Goal: Information Seeking & Learning: Learn about a topic

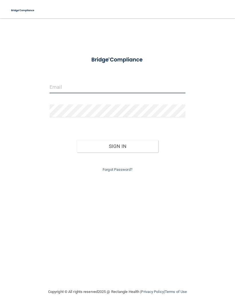
click at [60, 92] on input "email" at bounding box center [118, 86] width 136 height 13
type input "[EMAIL_ADDRESS][DOMAIN_NAME]"
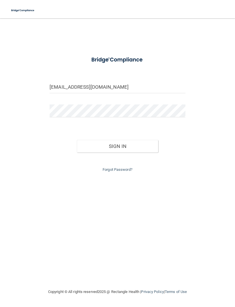
click at [117, 145] on button "Sign In" at bounding box center [117, 146] width 81 height 13
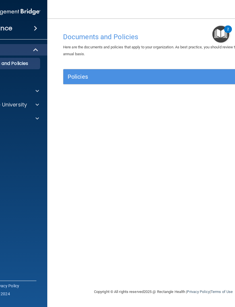
click at [35, 90] on div at bounding box center [36, 91] width 14 height 7
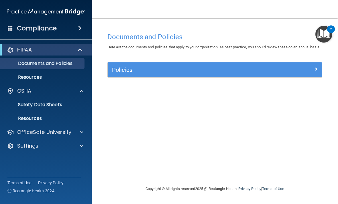
click at [35, 74] on p "Resources" at bounding box center [43, 77] width 78 height 6
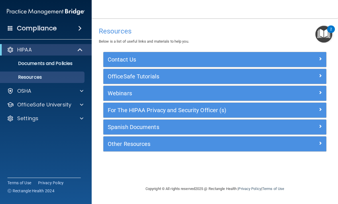
click at [84, 92] on div at bounding box center [81, 91] width 14 height 7
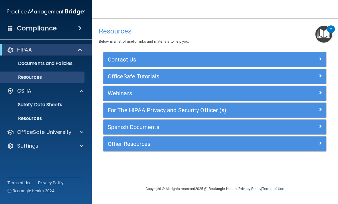
click at [63, 31] on div "Compliance" at bounding box center [46, 28] width 92 height 13
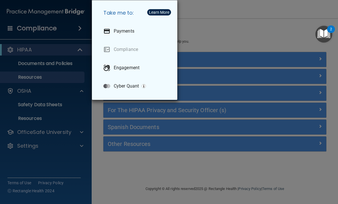
click at [223, 29] on div "Take me to: Payments Compliance Engagement Cyber Quant" at bounding box center [169, 102] width 338 height 204
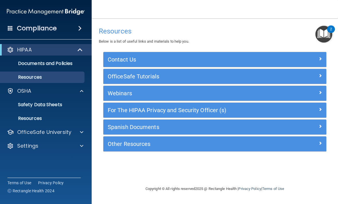
click at [234, 93] on div at bounding box center [299, 92] width 56 height 7
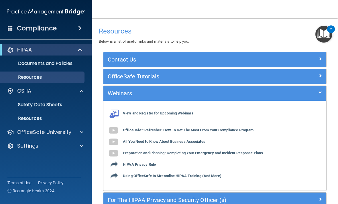
click at [234, 95] on div at bounding box center [299, 92] width 56 height 7
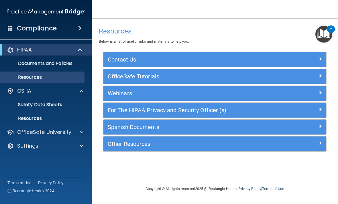
click at [80, 94] on span at bounding box center [81, 91] width 3 height 7
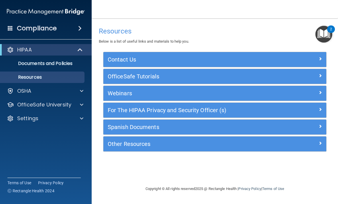
click at [72, 90] on div "OSHA" at bounding box center [38, 91] width 71 height 7
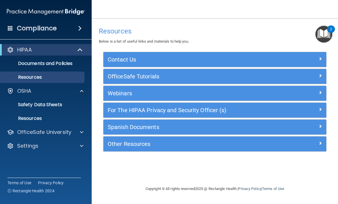
click at [36, 132] on p "OfficeSafe University" at bounding box center [44, 132] width 54 height 7
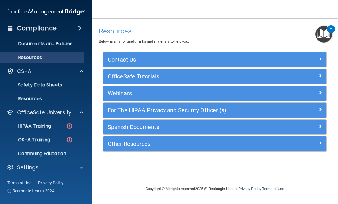
scroll to position [20, 0]
click at [71, 126] on img at bounding box center [69, 126] width 7 height 7
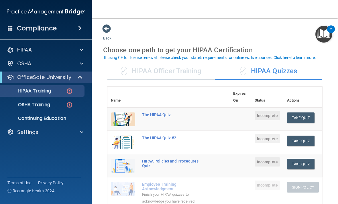
click at [184, 71] on div "✓ HIPAA Officer Training" at bounding box center [160, 71] width 107 height 17
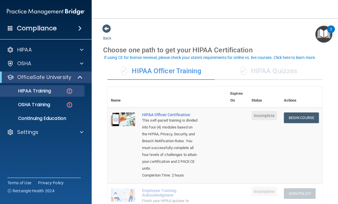
click at [234, 119] on link "Begin Course" at bounding box center [301, 118] width 35 height 11
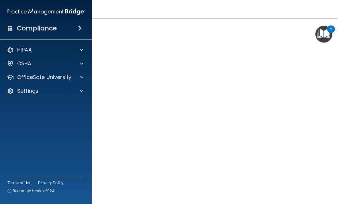
scroll to position [32, 0]
click at [337, 129] on main "HIPAA Officer Certification This course doesn’t expire until . Are you sure you…" at bounding box center [215, 111] width 246 height 186
click at [290, 38] on h4 "HIPAA Officer Certification" at bounding box center [214, 36] width 215 height 7
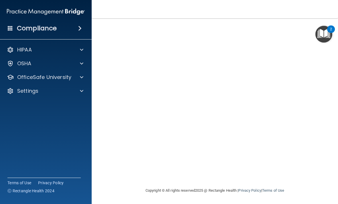
click at [326, 196] on footer "Copyright © All rights reserved 2025 @ Rectangle Health | Privacy Policy | Term…" at bounding box center [214, 190] width 223 height 17
